Goal: Information Seeking & Learning: Check status

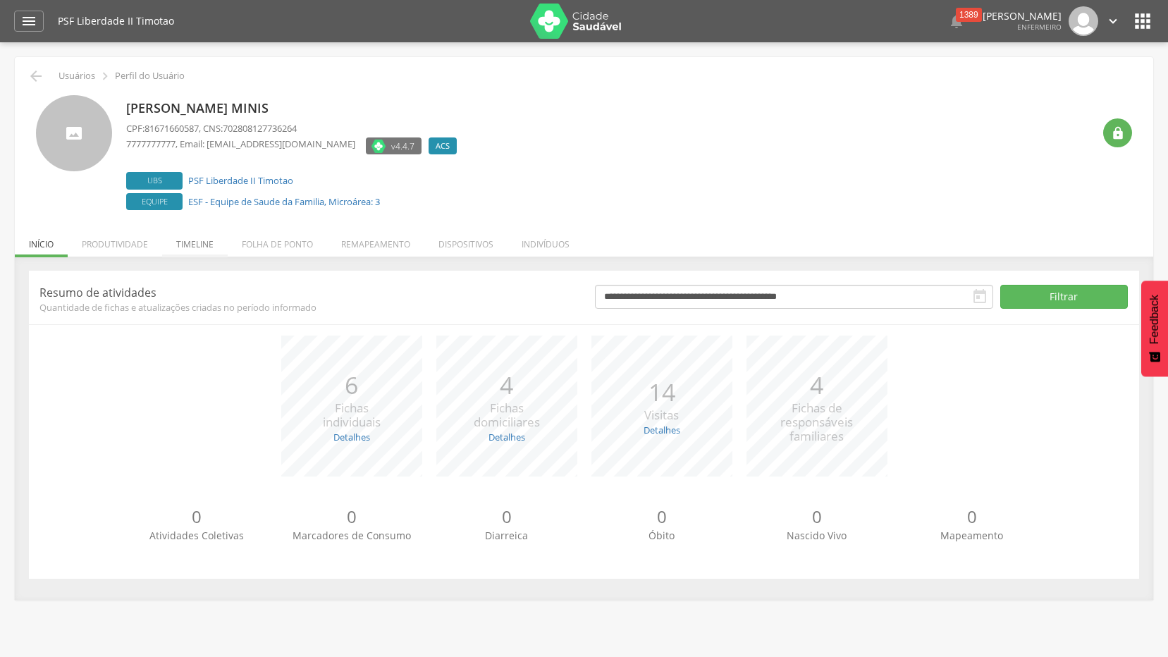
click at [188, 240] on li "Timeline" at bounding box center [195, 240] width 66 height 33
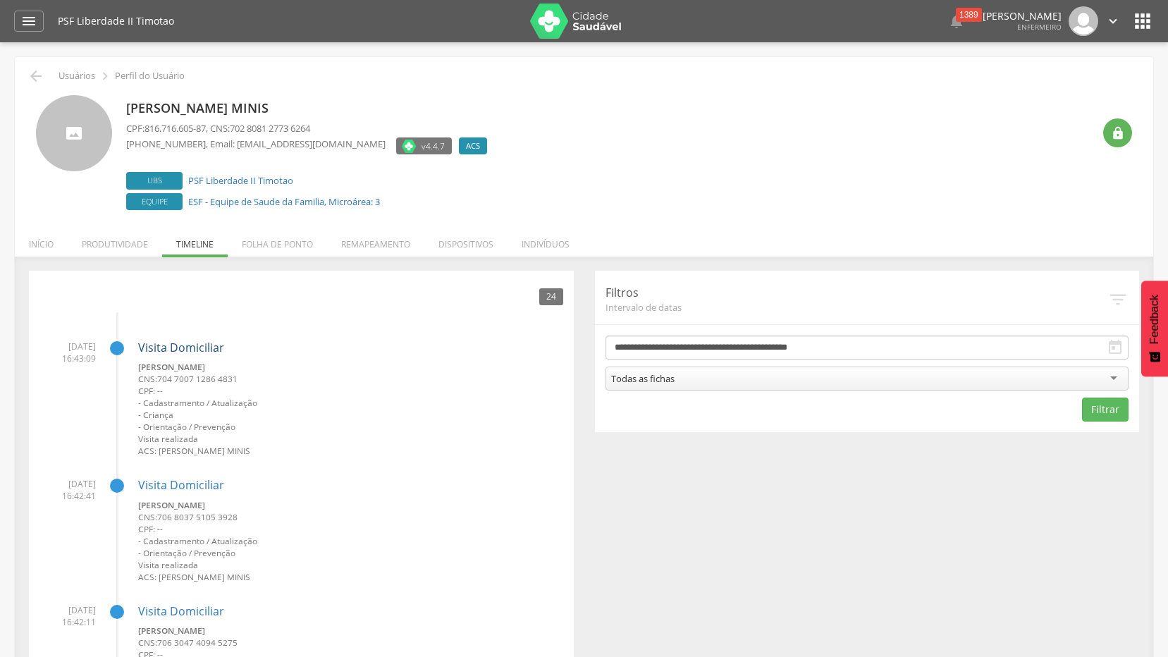
click at [160, 343] on link "Visita Domiciliar" at bounding box center [181, 348] width 86 height 16
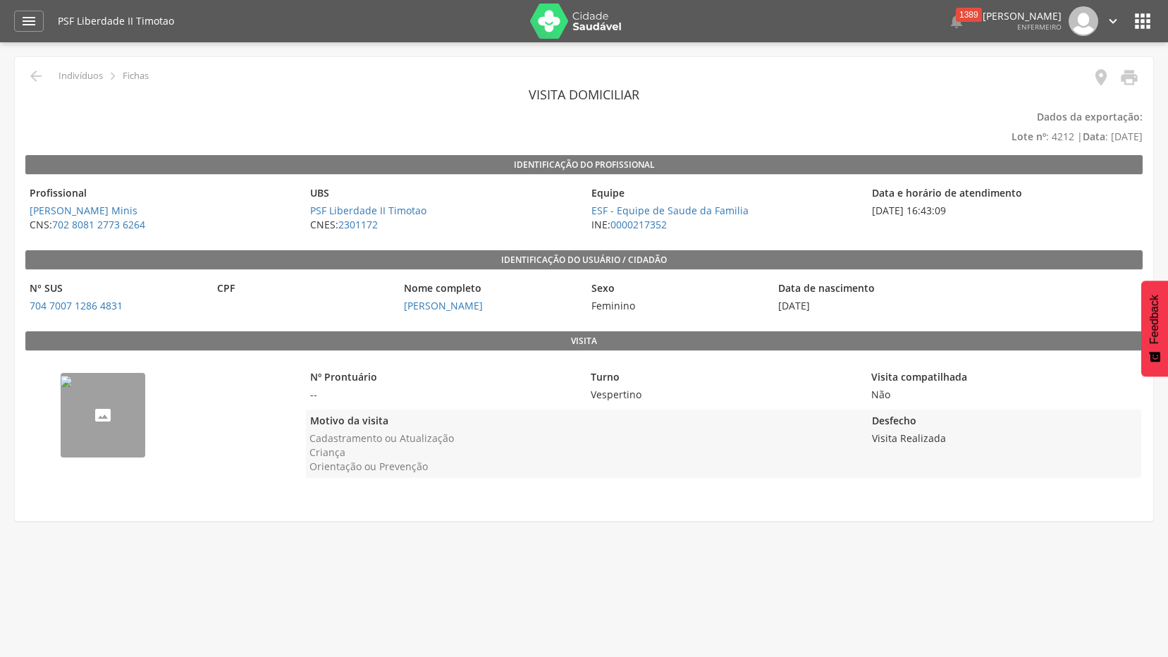
click at [1129, 16] on div "PSF Liberdade II Timotao  1389  Lorem ipsum dolor sit amet, sed do eiusmod te…" at bounding box center [606, 21] width 1097 height 42
click at [1149, 18] on icon "" at bounding box center [1143, 21] width 23 height 23
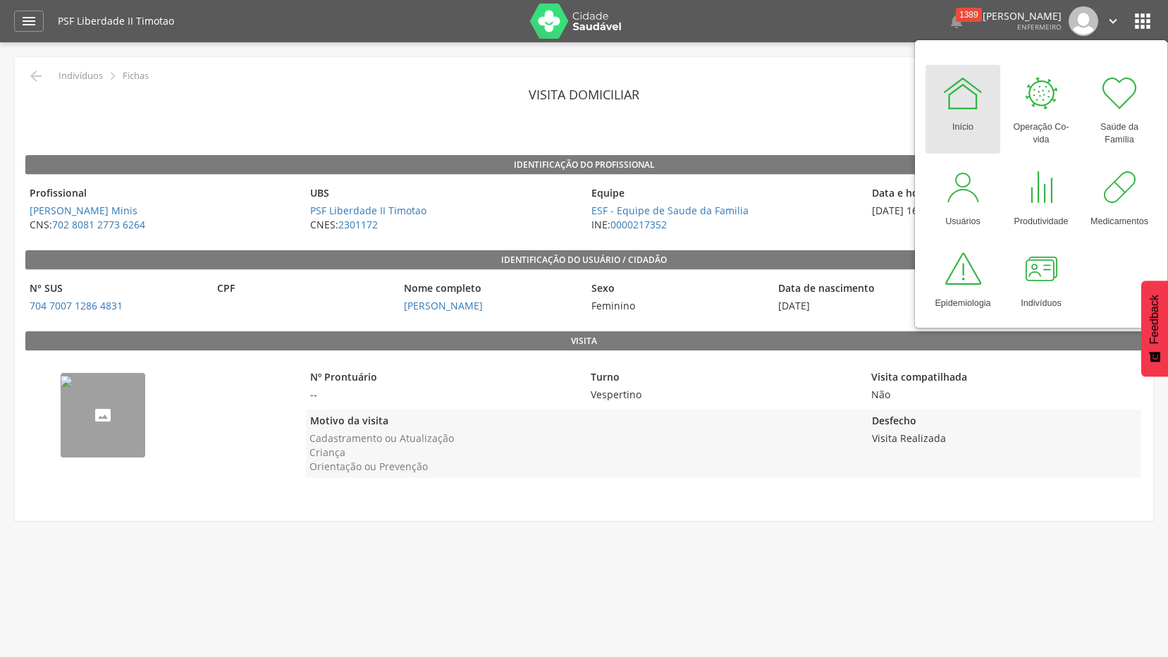
click at [1018, 507] on div " Indivíduos  Fichas   Visita domiciliar Dados da exportação: Lote nº : 4212…" at bounding box center [584, 282] width 1139 height 450
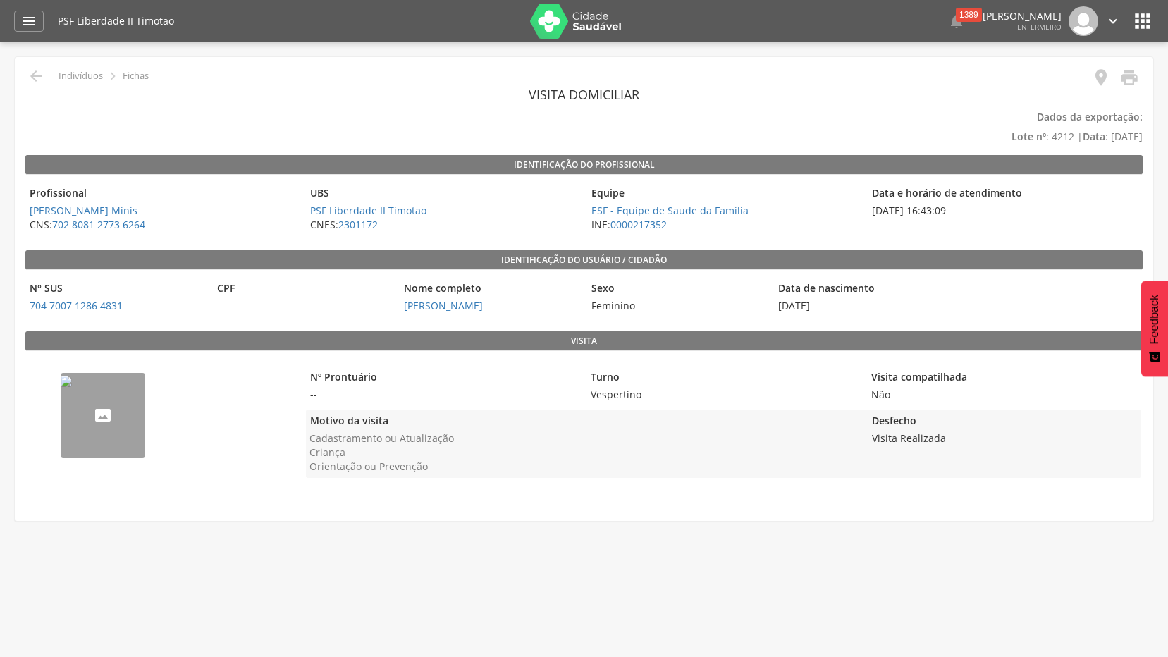
click at [990, 209] on span "[DATE] 16:43:09" at bounding box center [1005, 211] width 274 height 14
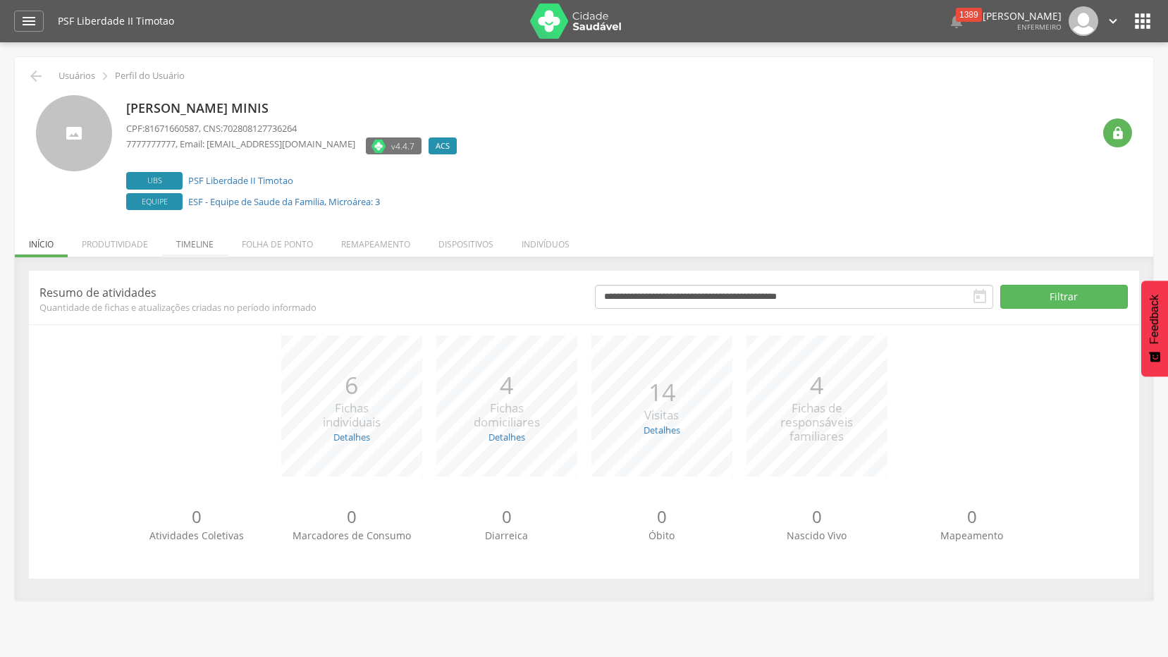
click at [209, 243] on li "Timeline" at bounding box center [195, 240] width 66 height 33
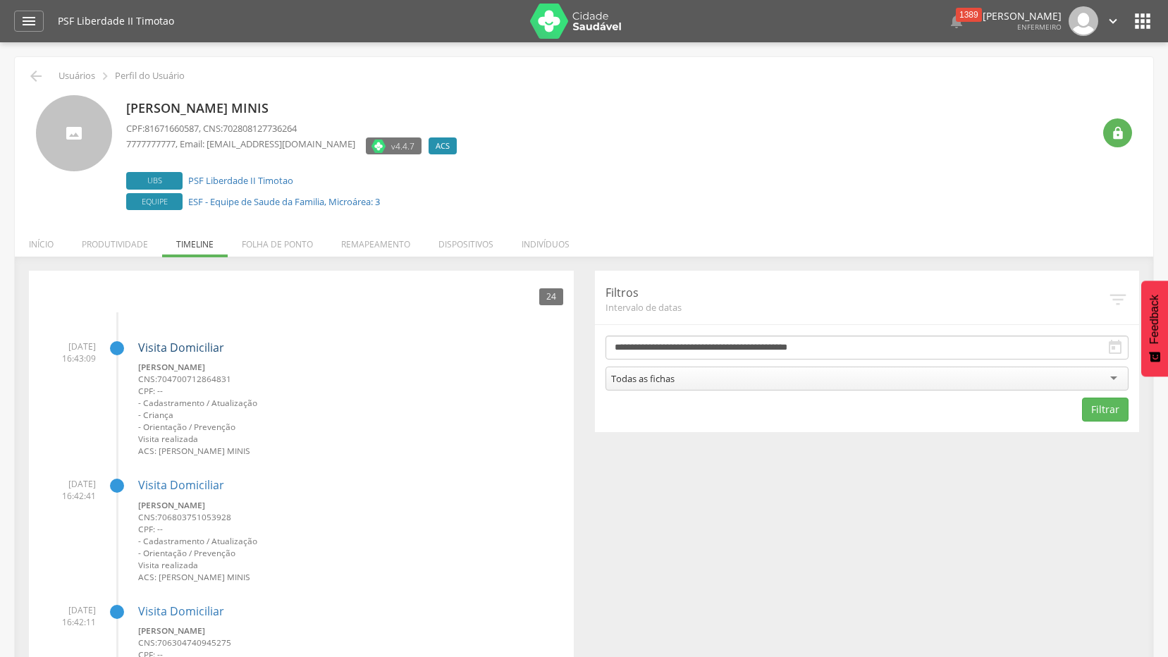
click at [165, 346] on link "Visita Domiciliar" at bounding box center [181, 348] width 86 height 16
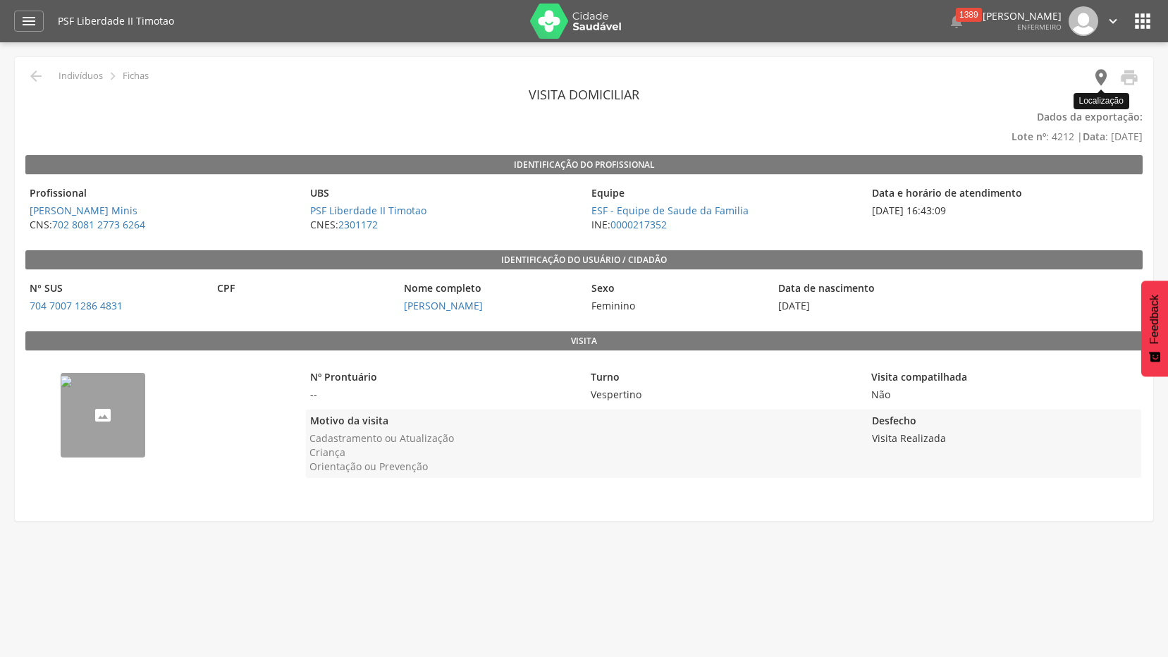
click at [1101, 78] on icon "" at bounding box center [1102, 78] width 20 height 20
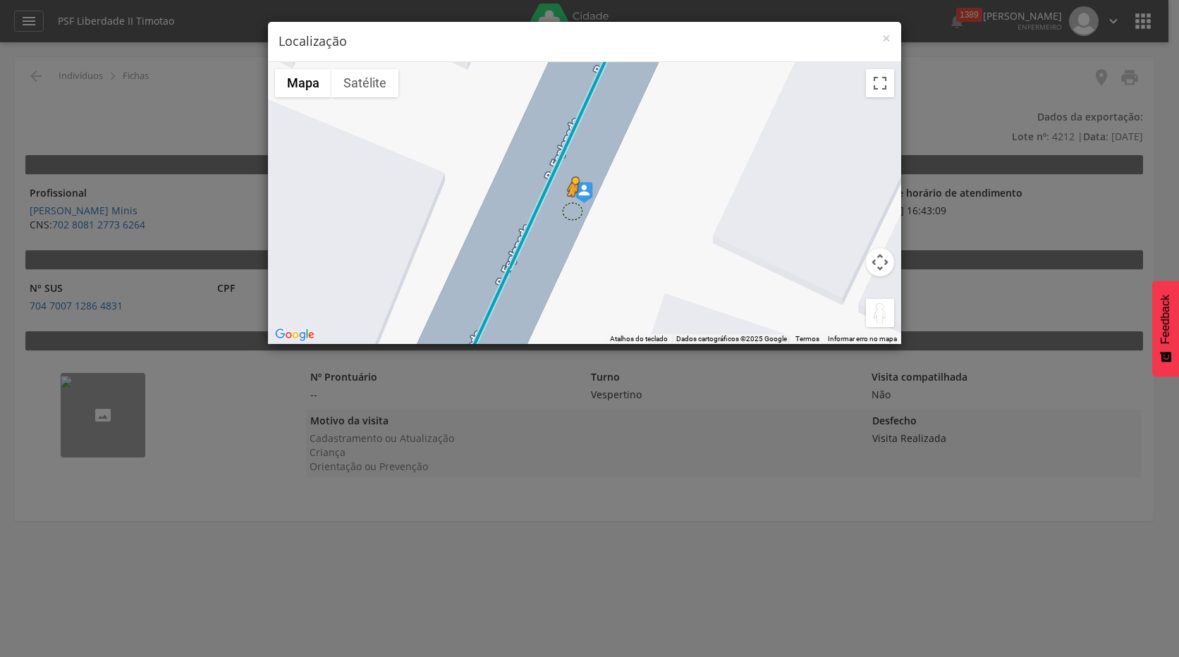
drag, startPoint x: 875, startPoint y: 313, endPoint x: 571, endPoint y: 210, distance: 320.9
click at [571, 210] on div "Pressione as teclas Alt + Enter para ativar o recurso de arrastar com o teclado…" at bounding box center [584, 203] width 633 height 282
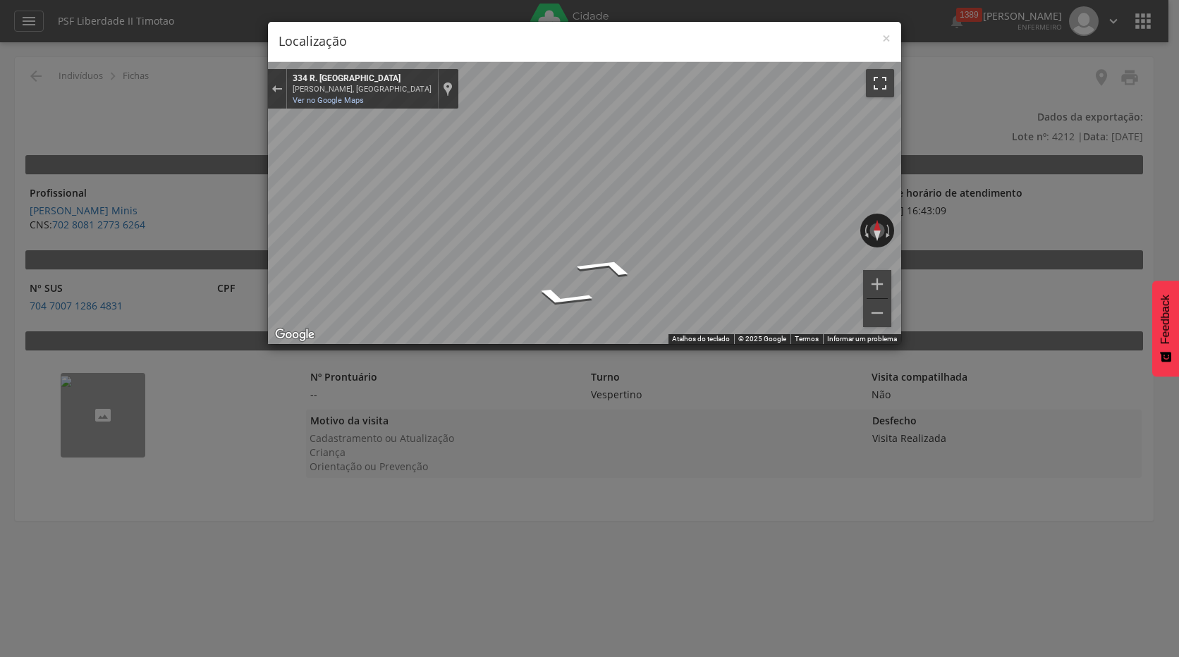
click at [886, 80] on button "Ativar a visualização em tela cheia" at bounding box center [880, 83] width 28 height 28
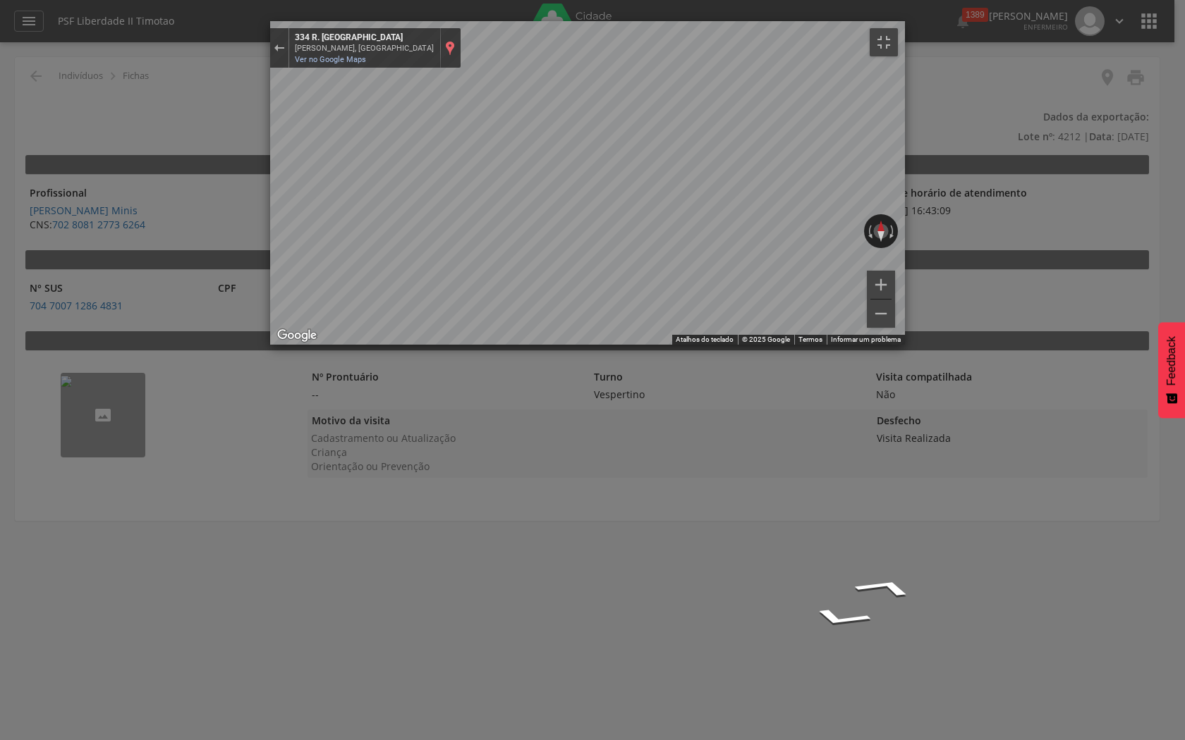
click at [445, 40] on div "Exibir localização no mapa" at bounding box center [450, 48] width 10 height 16
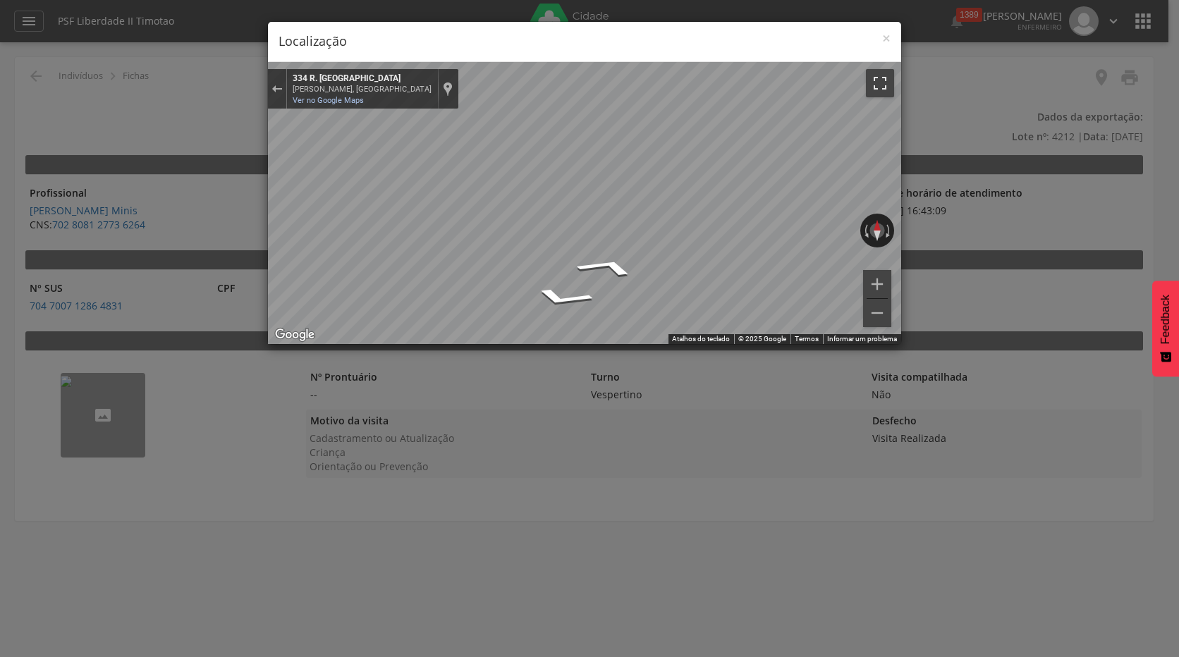
click at [877, 89] on button "Ativar a visualização em tela cheia" at bounding box center [880, 83] width 28 height 28
click at [889, 38] on span "×" at bounding box center [886, 38] width 8 height 20
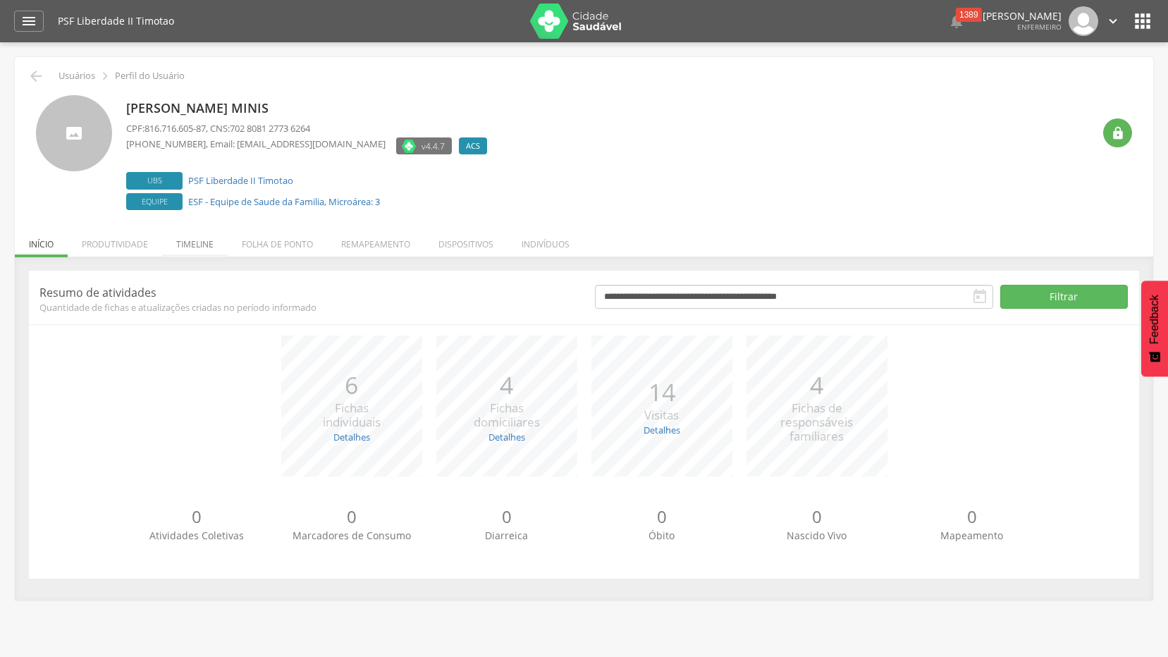
click at [204, 242] on li "Timeline" at bounding box center [195, 240] width 66 height 33
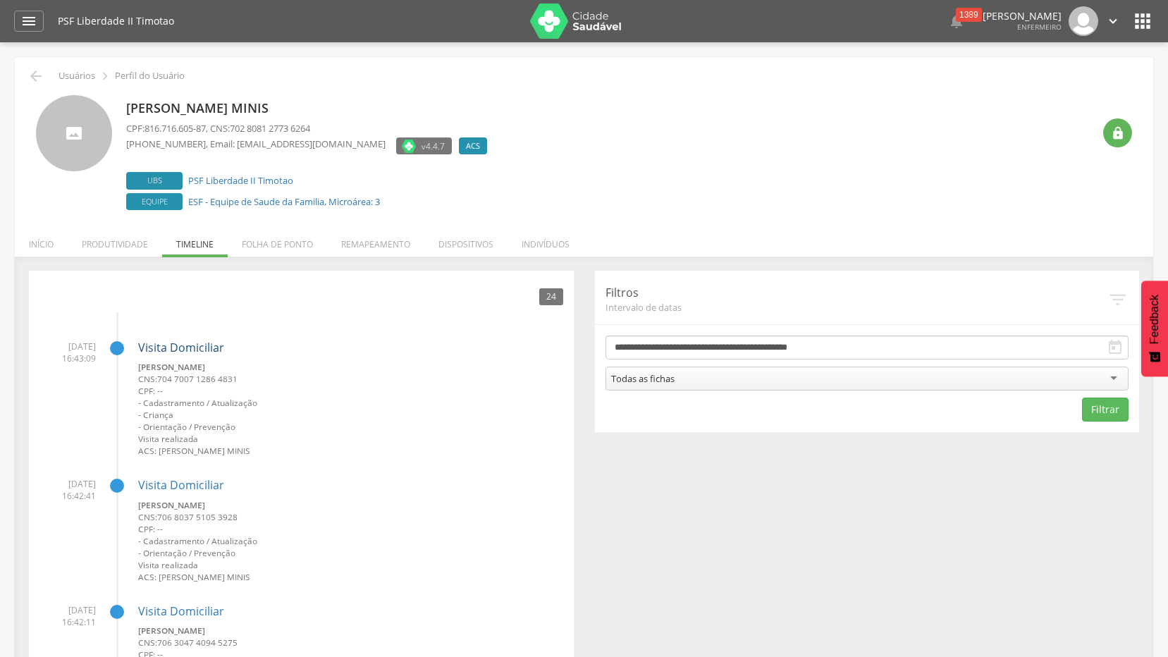
click at [191, 340] on link "Visita Domiciliar" at bounding box center [181, 348] width 86 height 16
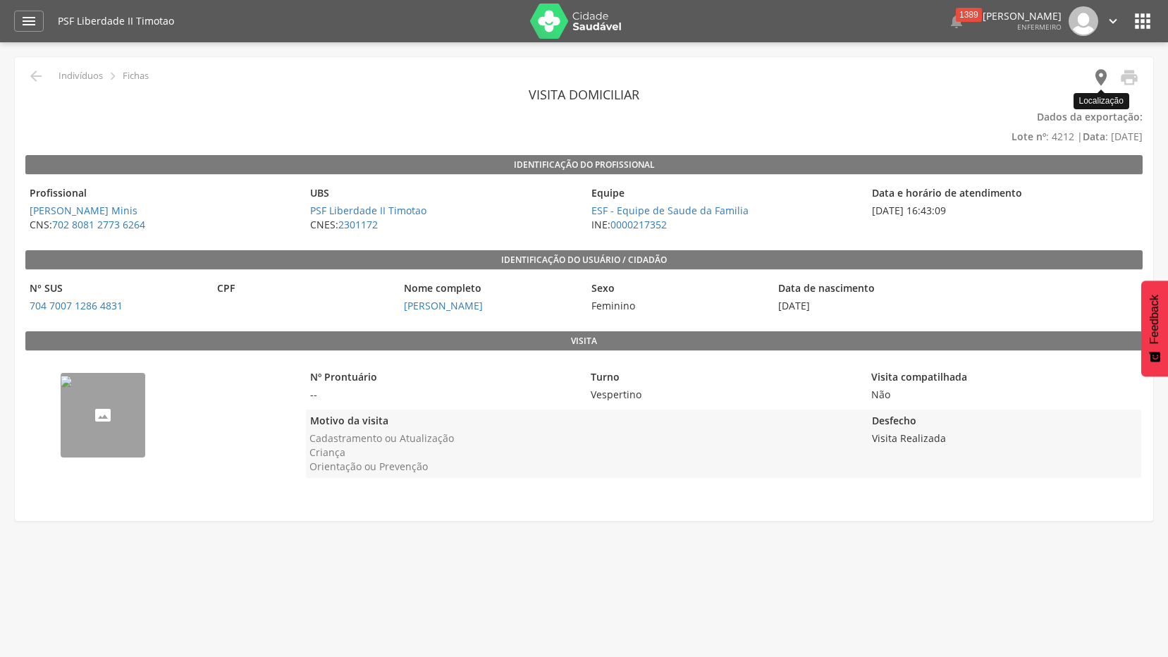
click at [1111, 74] on icon "" at bounding box center [1102, 78] width 20 height 20
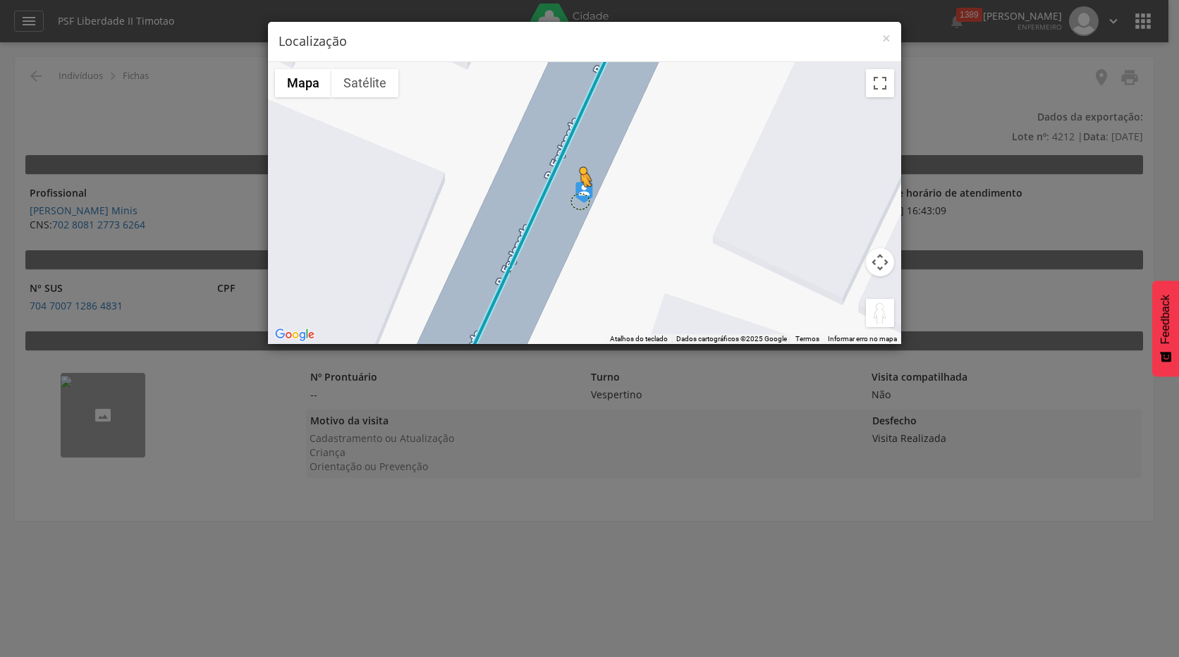
drag, startPoint x: 869, startPoint y: 307, endPoint x: 580, endPoint y: 201, distance: 308.8
click at [580, 201] on div "Pressione as teclas Alt + Enter para ativar o recurso de arrastar com o teclado…" at bounding box center [584, 203] width 633 height 282
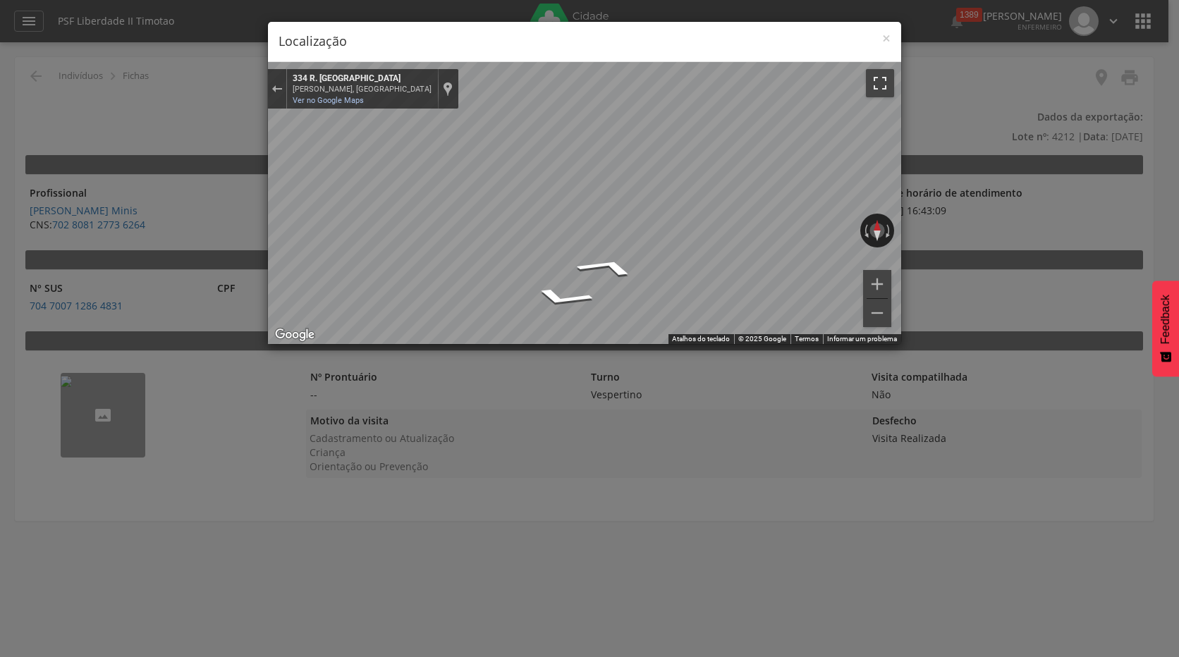
click at [881, 80] on button "Ativar a visualização em tela cheia" at bounding box center [880, 83] width 28 height 28
click at [889, 37] on span "×" at bounding box center [886, 38] width 8 height 20
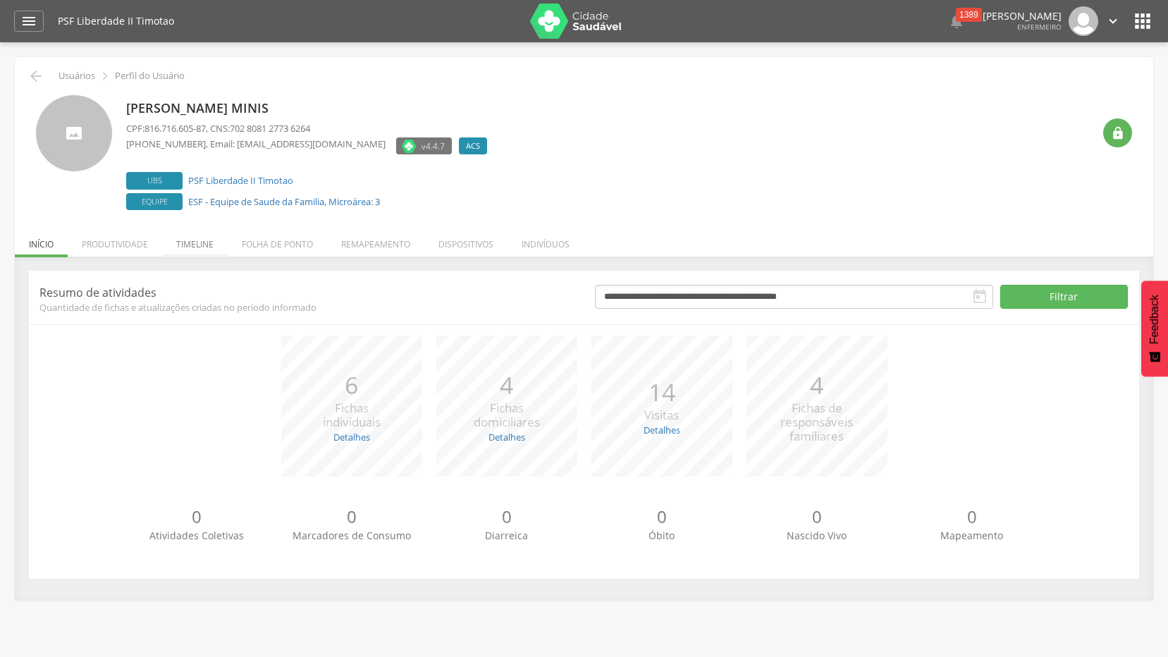
click at [189, 243] on li "Timeline" at bounding box center [195, 240] width 66 height 33
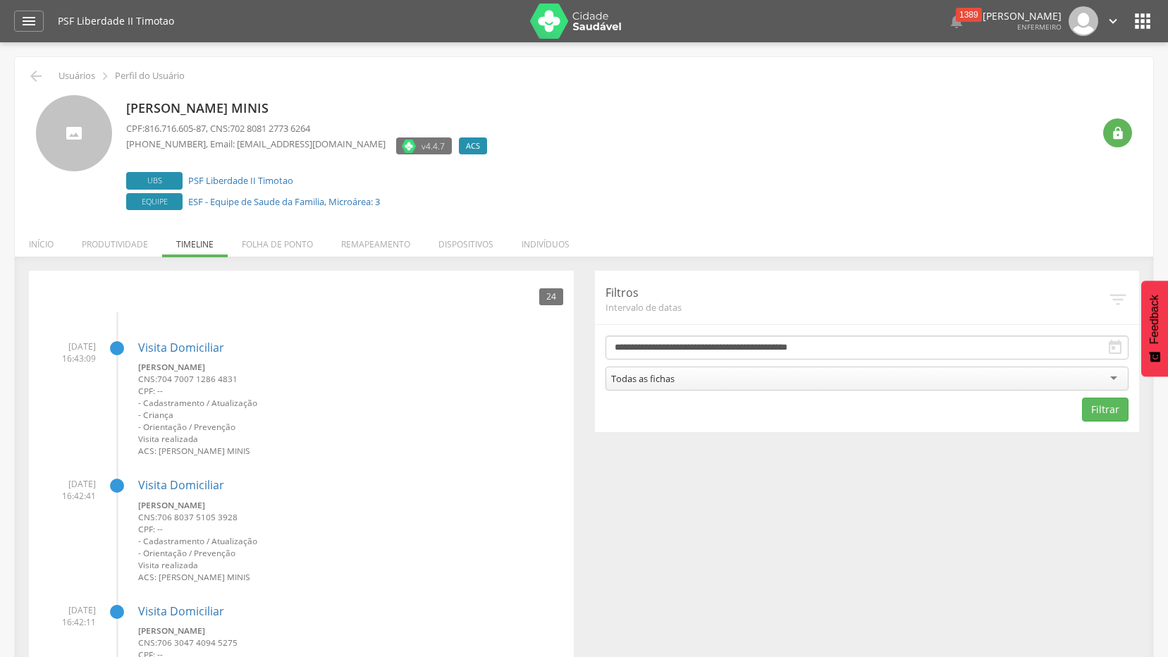
click at [1118, 297] on icon "" at bounding box center [1118, 299] width 21 height 21
click at [1118, 346] on icon "" at bounding box center [1115, 347] width 17 height 17
click at [369, 201] on link "ESF - Equipe de Saude da Familia, Microárea: 3" at bounding box center [284, 201] width 192 height 13
type input "**********"
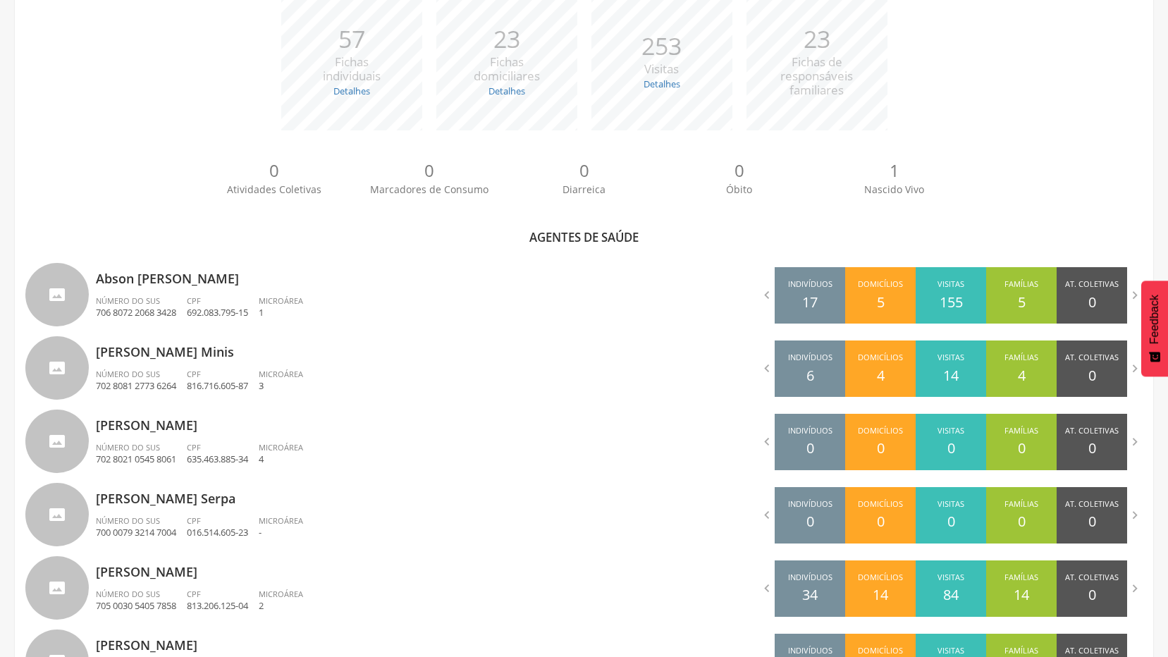
scroll to position [321, 0]
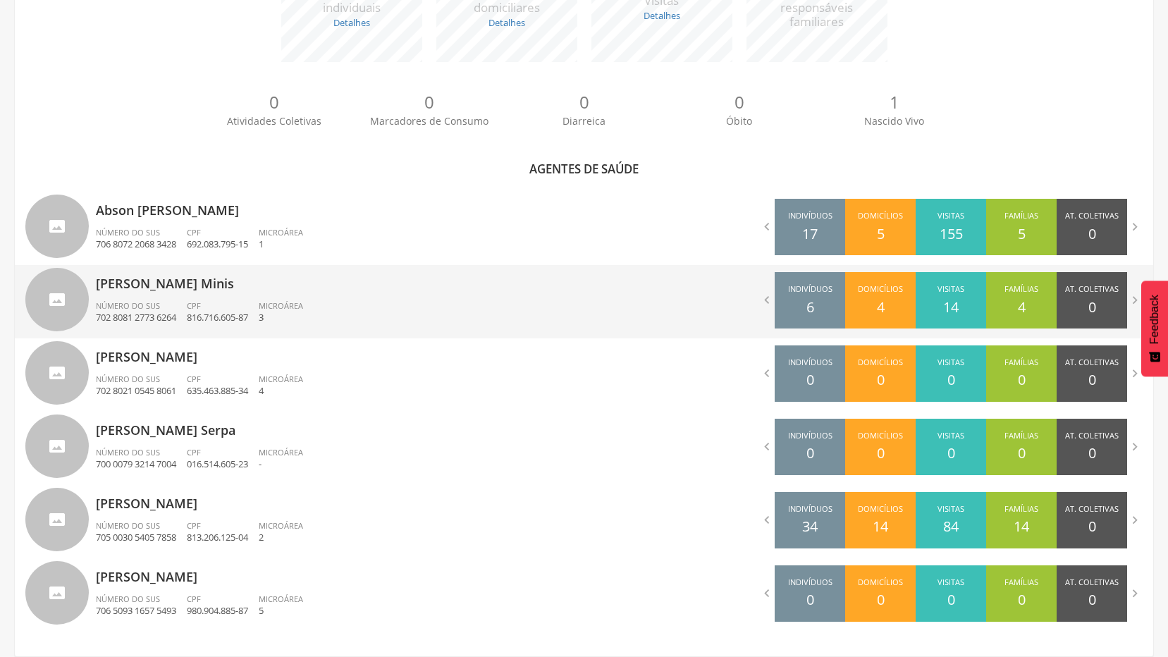
click at [141, 278] on p "[PERSON_NAME] Minis" at bounding box center [335, 279] width 478 height 28
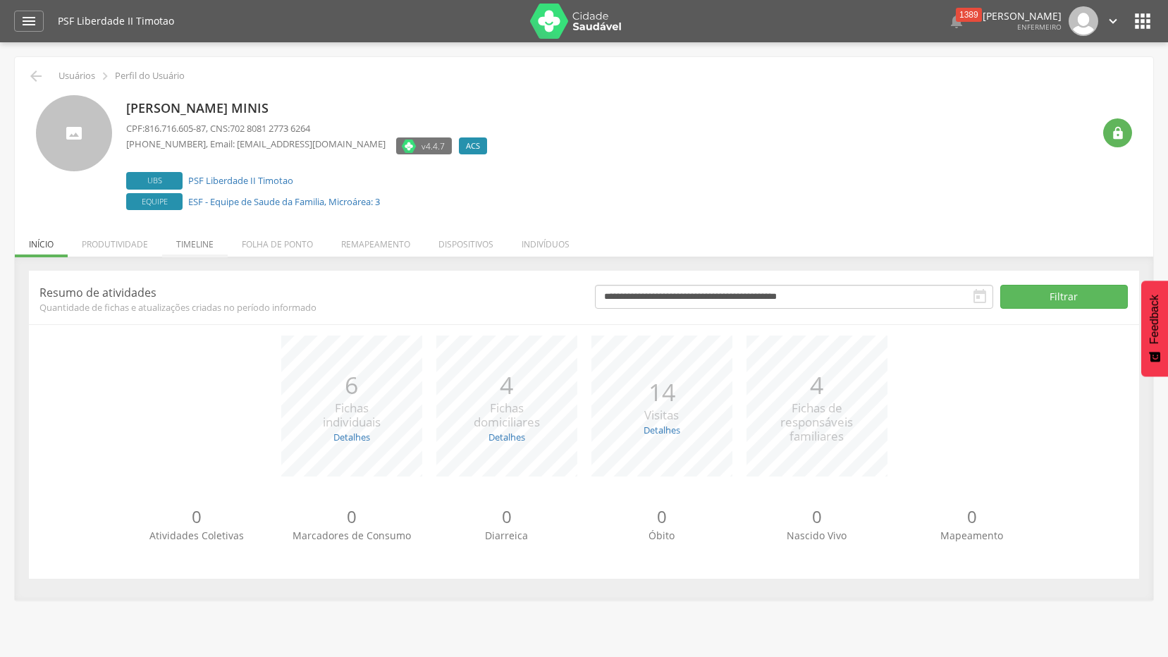
click at [183, 236] on li "Timeline" at bounding box center [195, 240] width 66 height 33
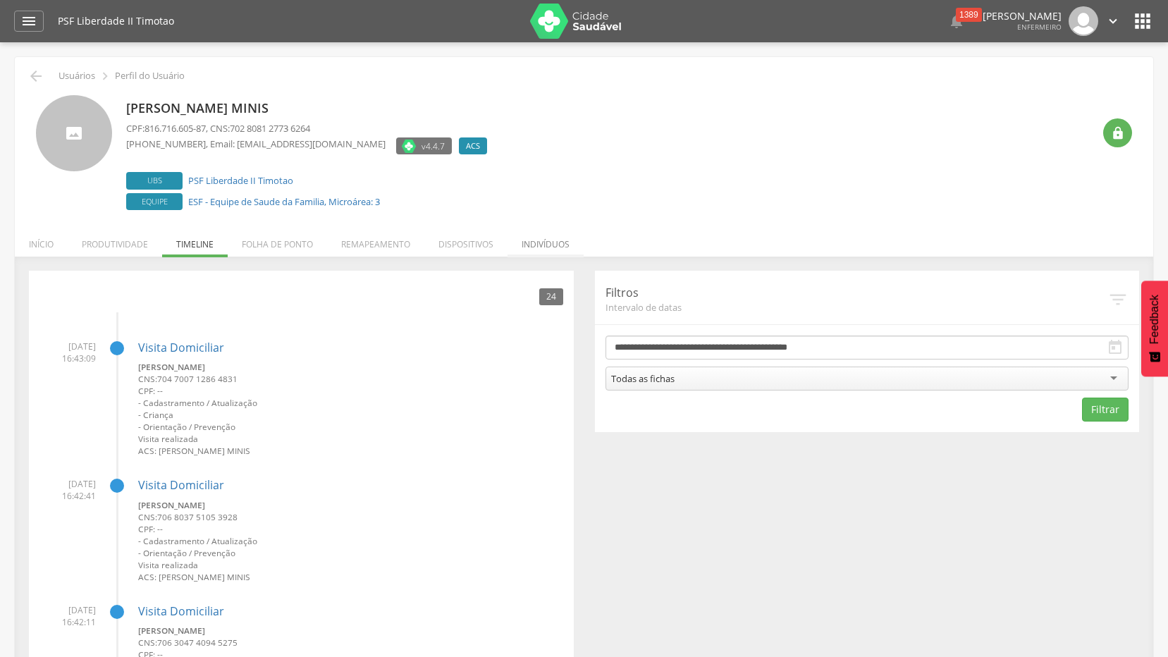
click at [556, 240] on li "Indivíduos" at bounding box center [546, 240] width 76 height 33
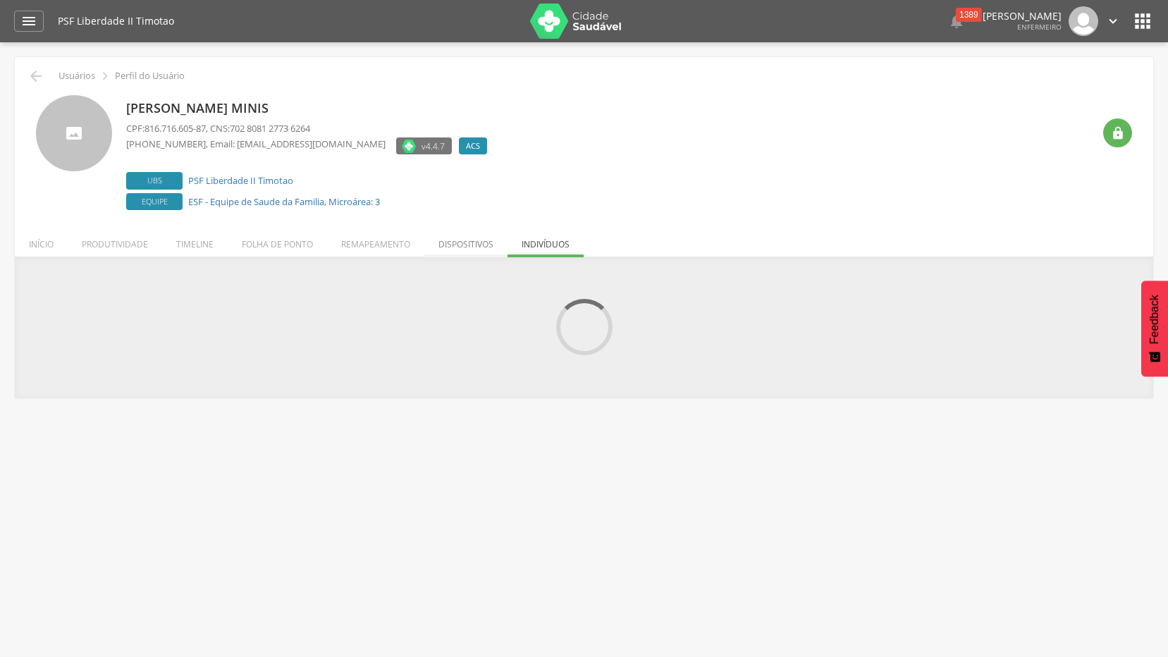
click at [479, 249] on li "Dispositivos" at bounding box center [466, 240] width 83 height 33
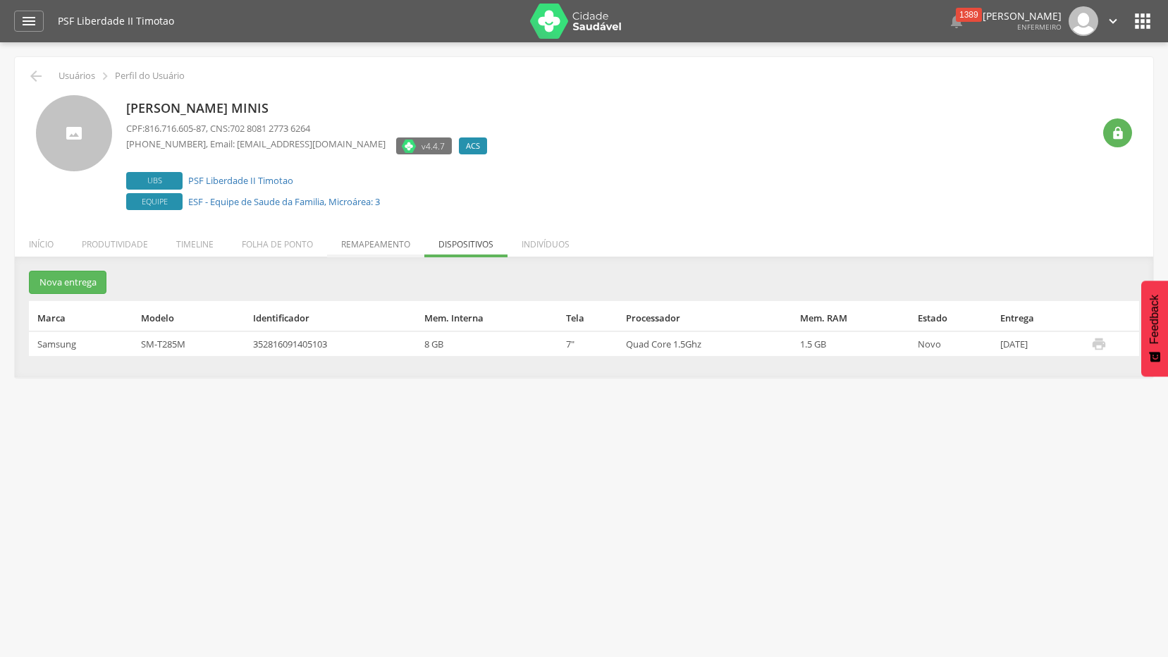
click at [381, 243] on li "Remapeamento" at bounding box center [375, 240] width 97 height 33
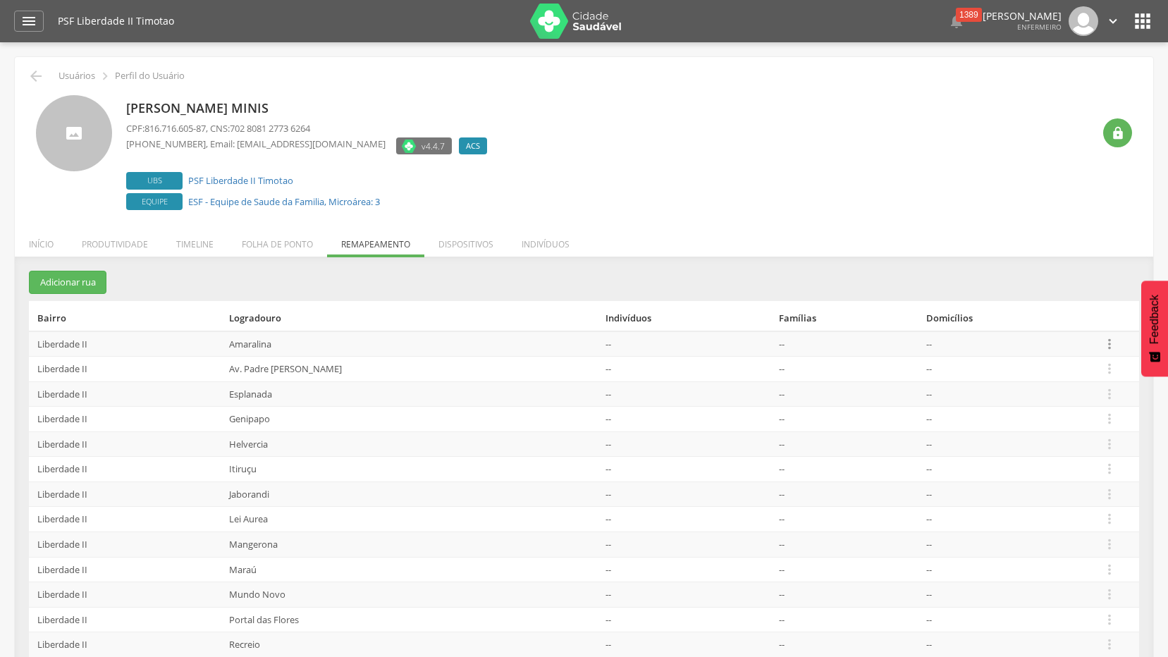
click at [1105, 343] on icon "" at bounding box center [1110, 344] width 16 height 16
click at [680, 171] on div "[PERSON_NAME] Minis CPF: 816.716.605-87 , CNS: 702 8081 2773 6264 [PHONE_NUMBER…" at bounding box center [609, 154] width 967 height 118
drag, startPoint x: 254, startPoint y: 245, endPoint x: 241, endPoint y: 252, distance: 14.5
click at [253, 244] on li "Folha de ponto" at bounding box center [277, 240] width 99 height 33
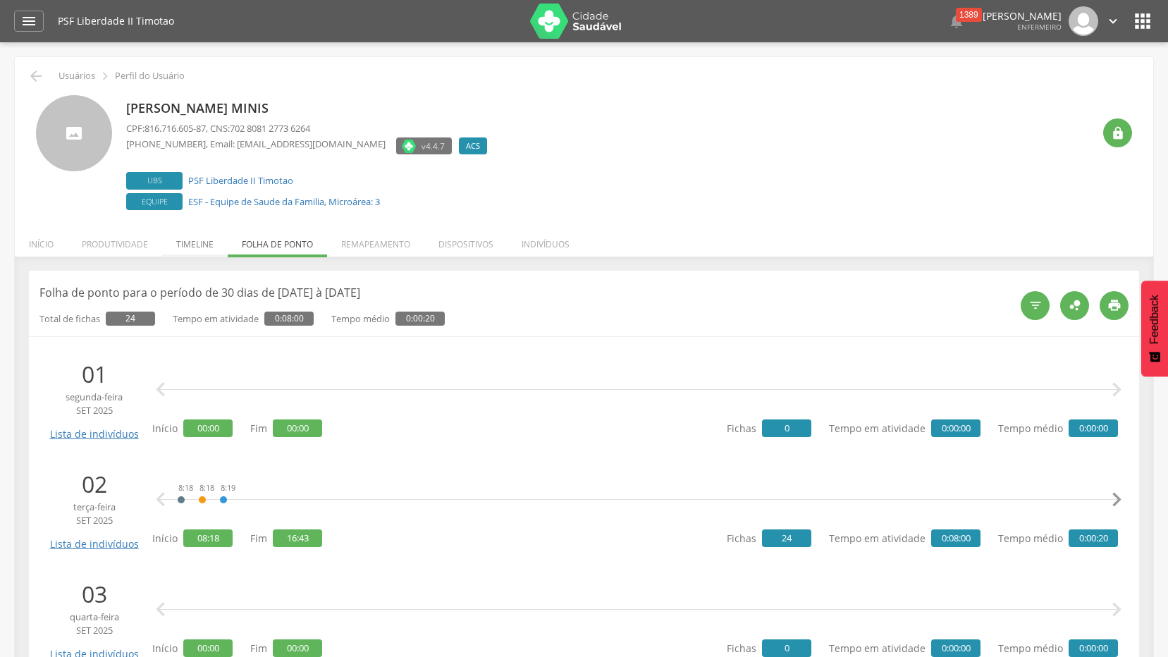
click at [202, 247] on li "Timeline" at bounding box center [195, 240] width 66 height 33
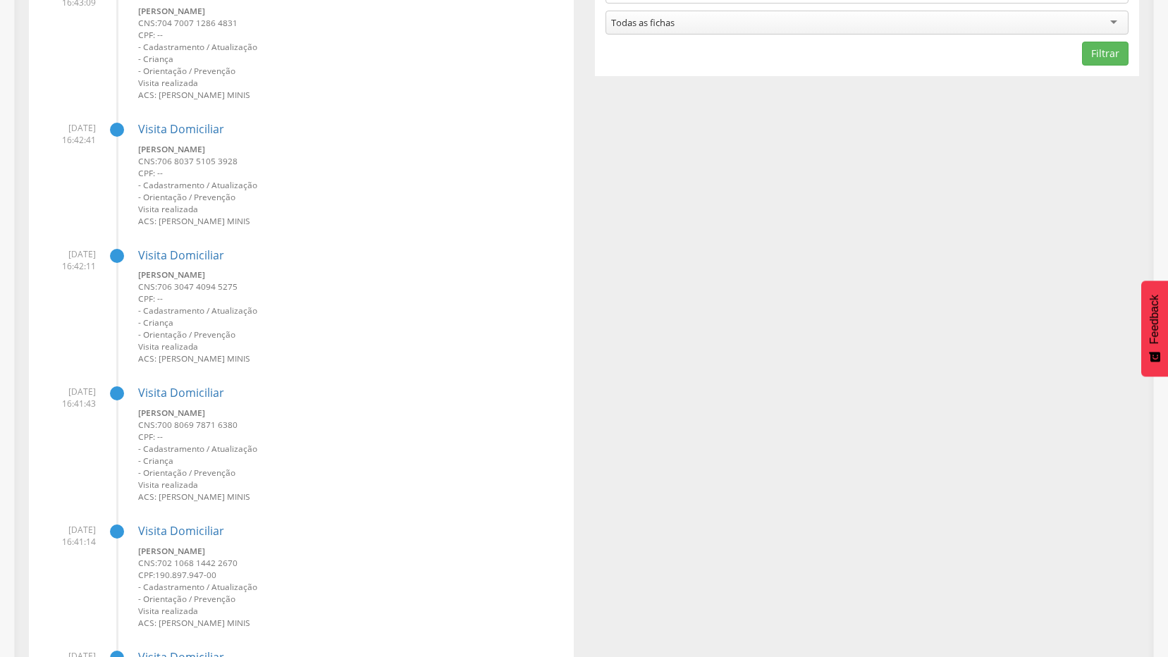
scroll to position [494, 0]
